Goal: Task Accomplishment & Management: Complete application form

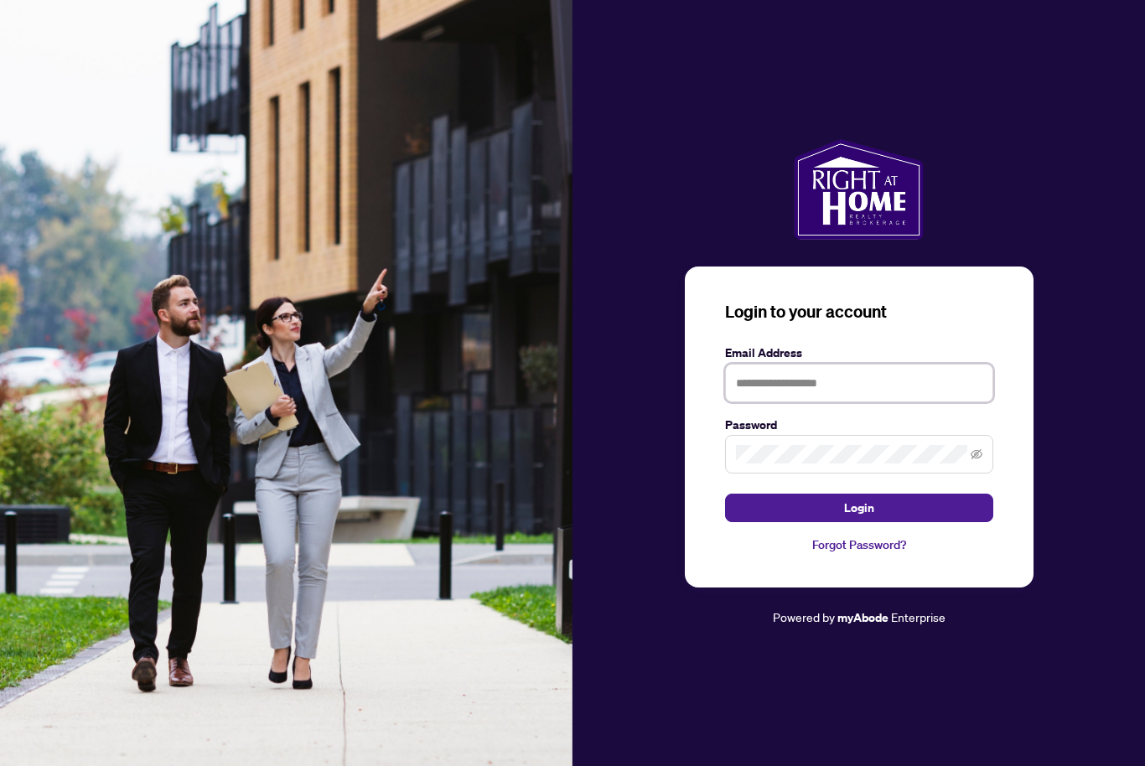
click at [882, 398] on input "text" at bounding box center [859, 383] width 268 height 39
type input "*"
type input "**********"
click at [892, 522] on button "Login" at bounding box center [859, 508] width 268 height 28
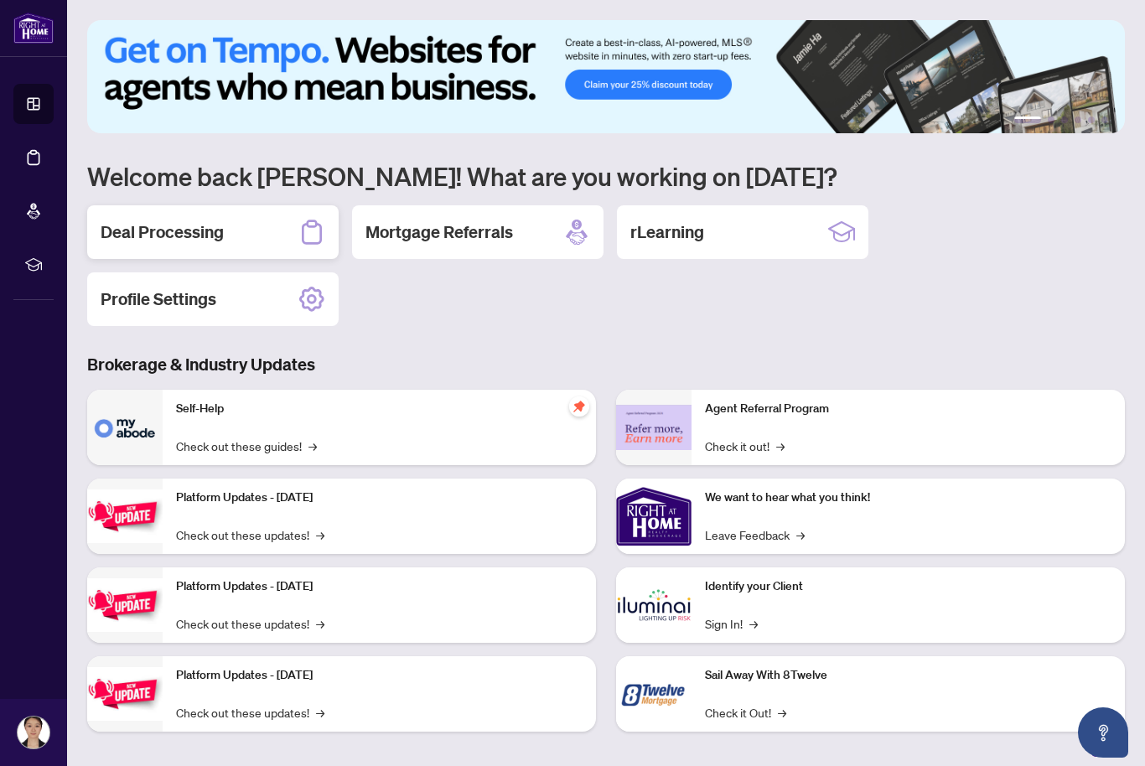
click at [276, 236] on div "Deal Processing" at bounding box center [212, 232] width 251 height 54
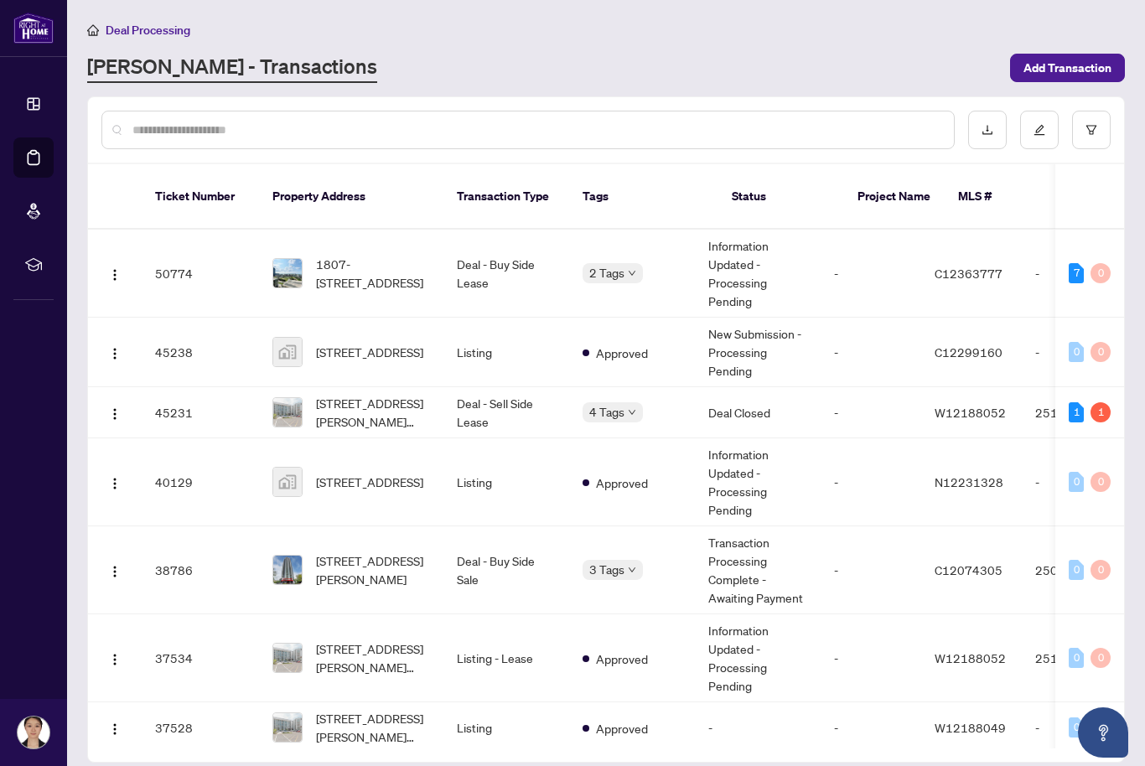
scroll to position [1, 0]
click at [616, 402] on span "4 Tags" at bounding box center [606, 411] width 35 height 19
click at [384, 255] on span "1807-[STREET_ADDRESS]" at bounding box center [373, 273] width 114 height 37
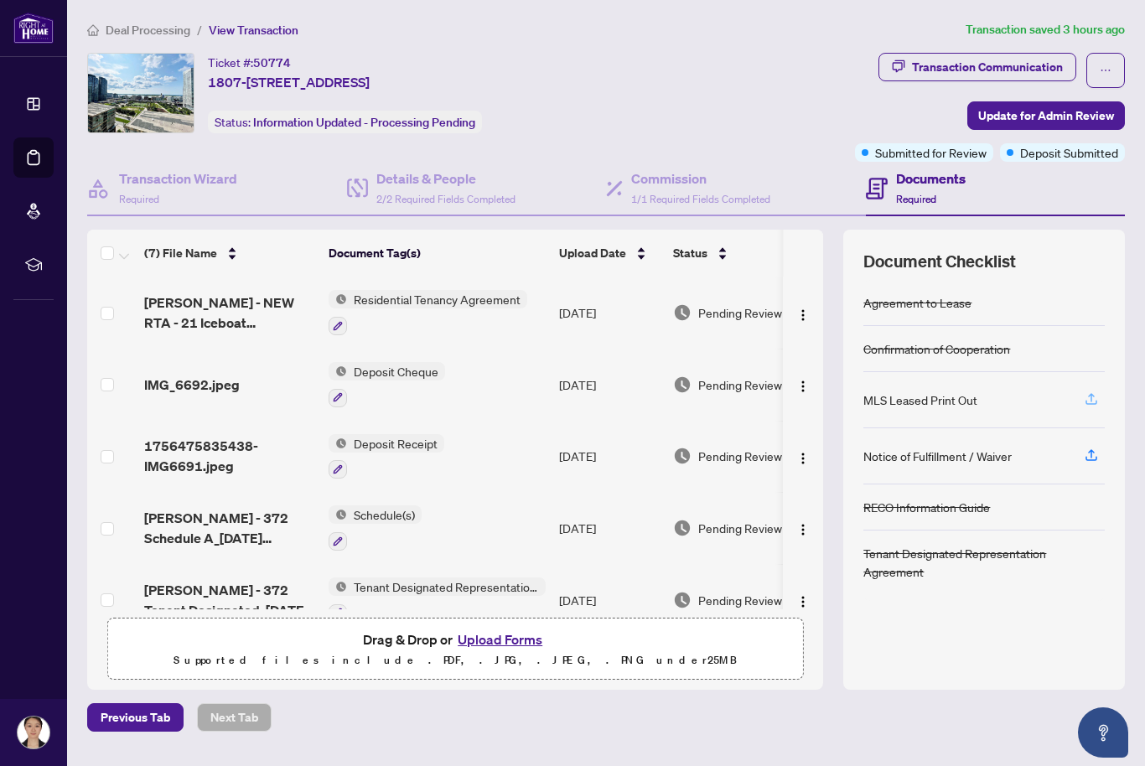
click at [1094, 391] on icon "button" at bounding box center [1090, 398] width 15 height 15
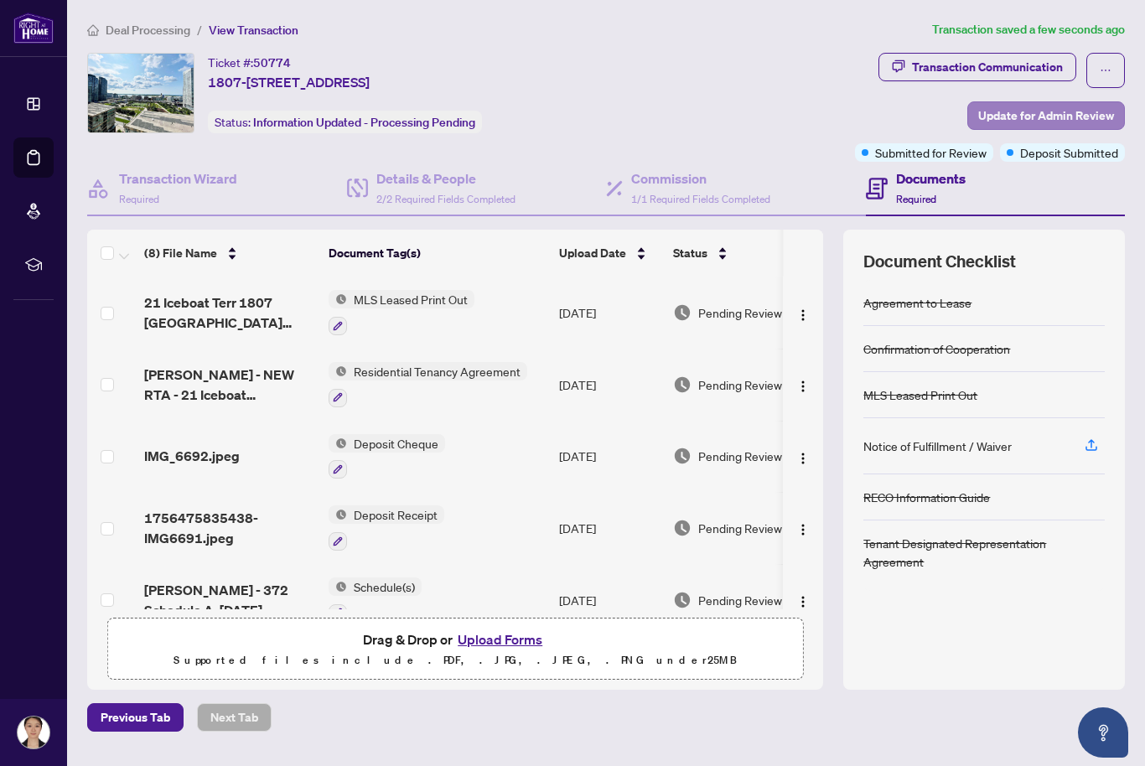
click at [1092, 102] on span "Update for Admin Review" at bounding box center [1046, 115] width 136 height 27
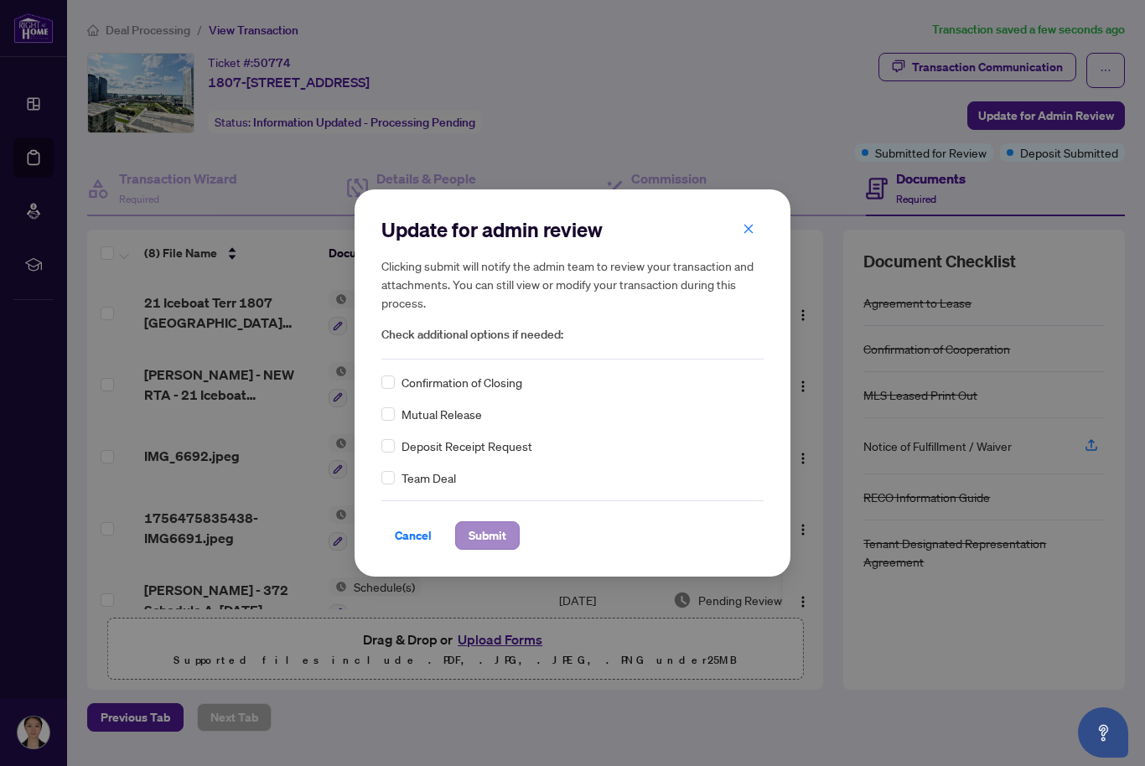
click at [509, 536] on button "Submit" at bounding box center [487, 535] width 65 height 28
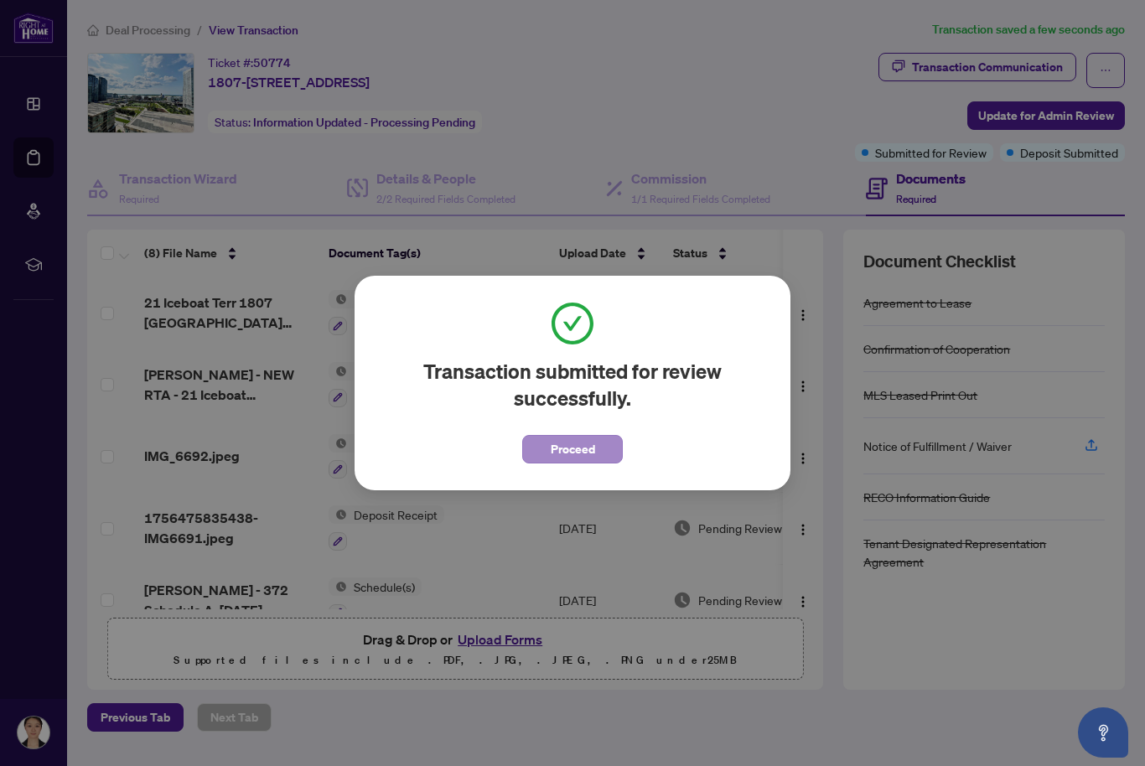
click at [596, 447] on button "Proceed" at bounding box center [572, 449] width 101 height 28
